Goal: Check status

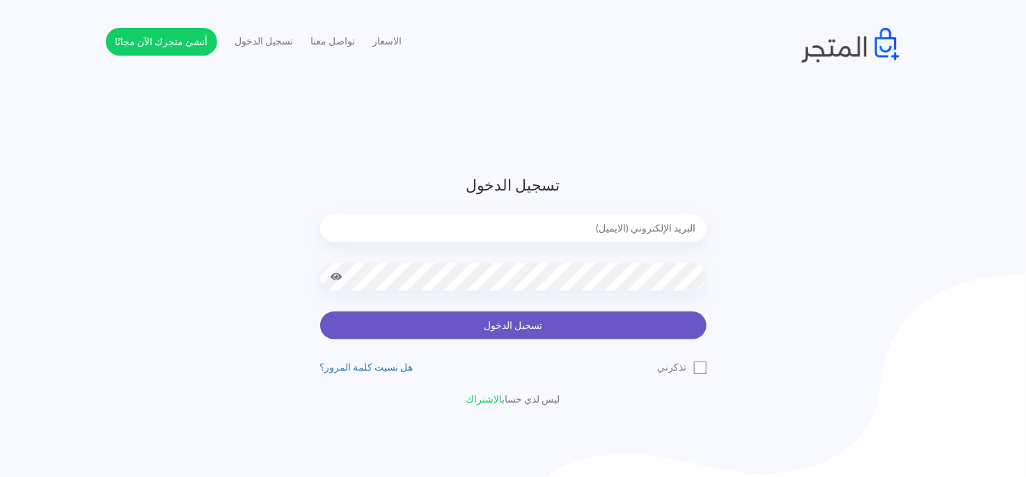
type input "[EMAIL_ADDRESS][DOMAIN_NAME]"
click at [546, 319] on button "تسجيل الدخول" at bounding box center [513, 326] width 386 height 28
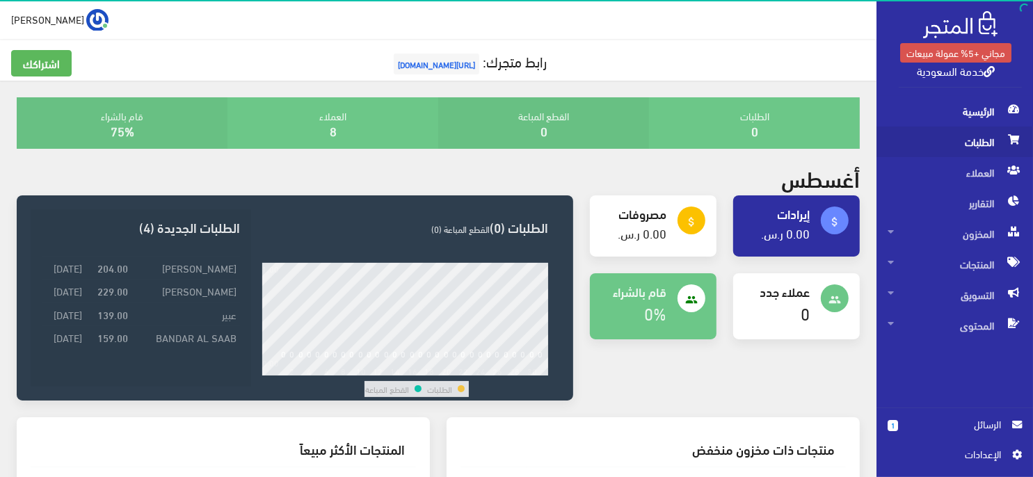
click at [969, 142] on span "الطلبات" at bounding box center [955, 142] width 134 height 31
